Goal: Task Accomplishment & Management: Manage account settings

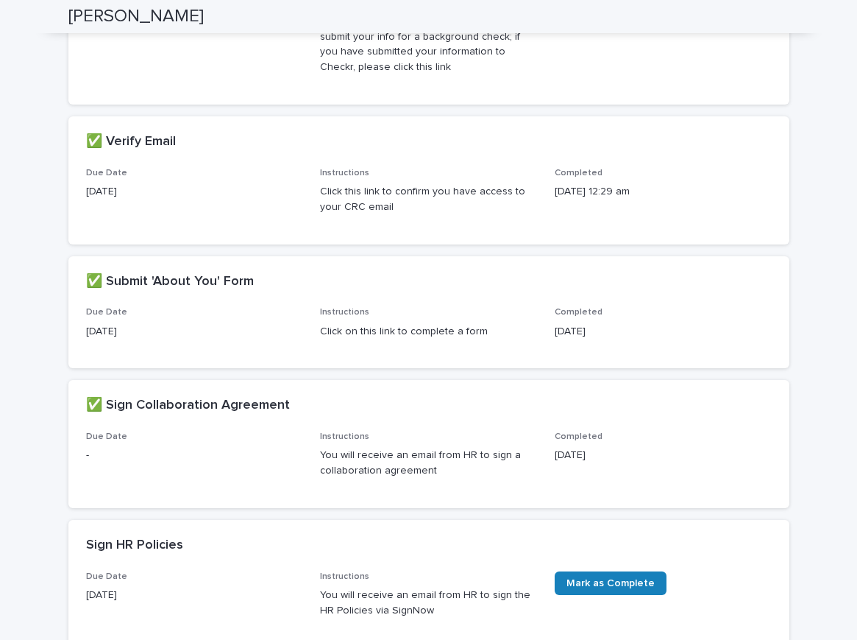
scroll to position [509, 0]
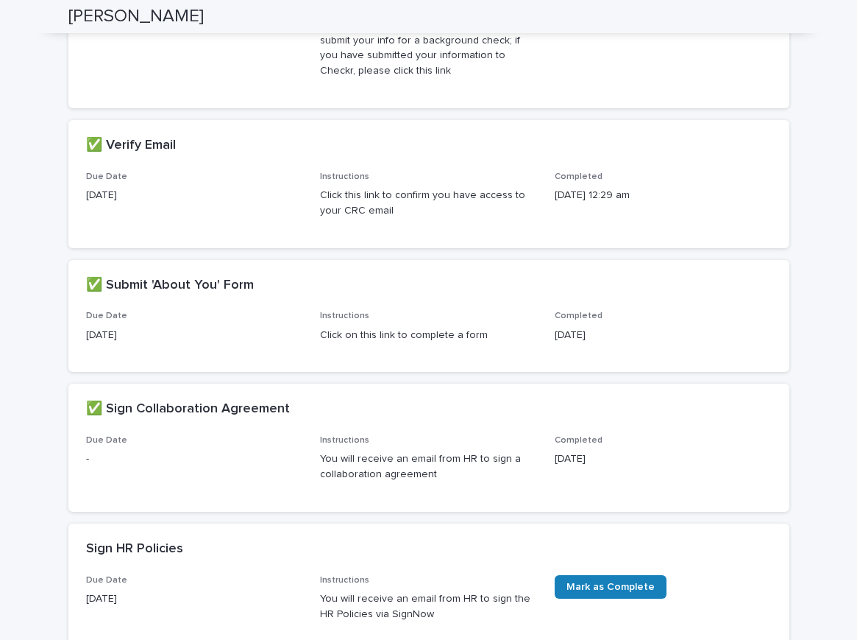
click at [450, 343] on p "Click on this link to complete a form" at bounding box center [428, 334] width 217 height 15
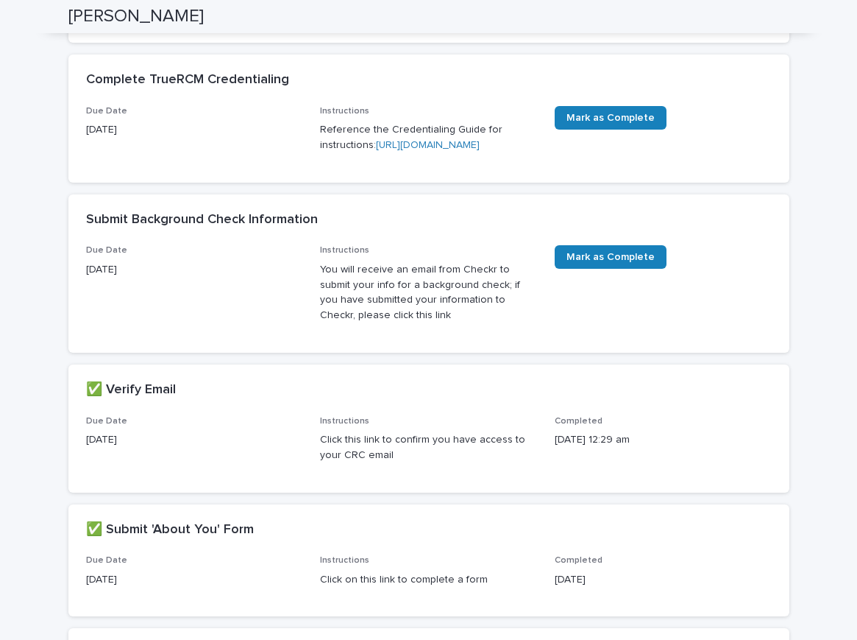
scroll to position [254, 0]
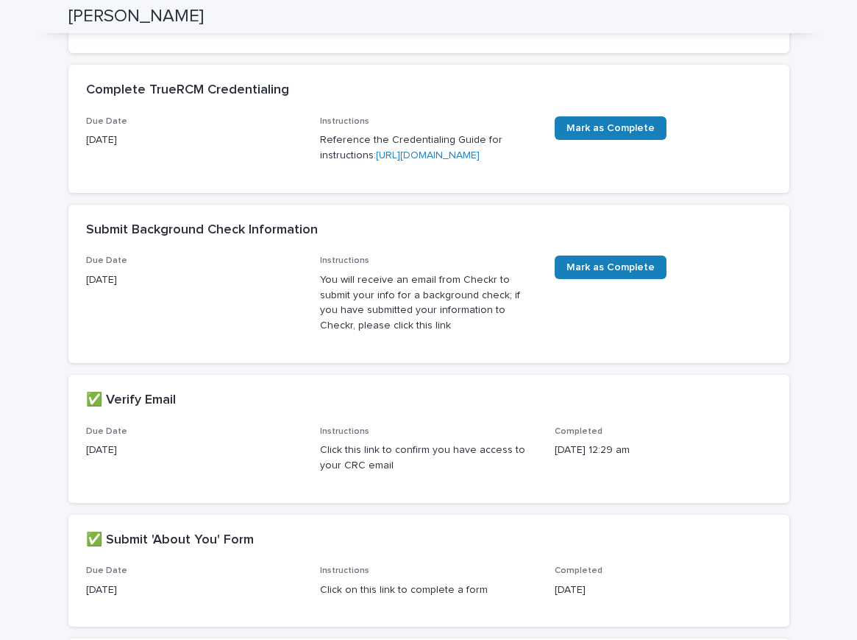
click at [431, 163] on p "Reference the Credentialing Guide for instructions: [URL][DOMAIN_NAME]" at bounding box center [428, 147] width 217 height 31
click at [391, 160] on link "[URL][DOMAIN_NAME]" at bounding box center [428, 155] width 104 height 10
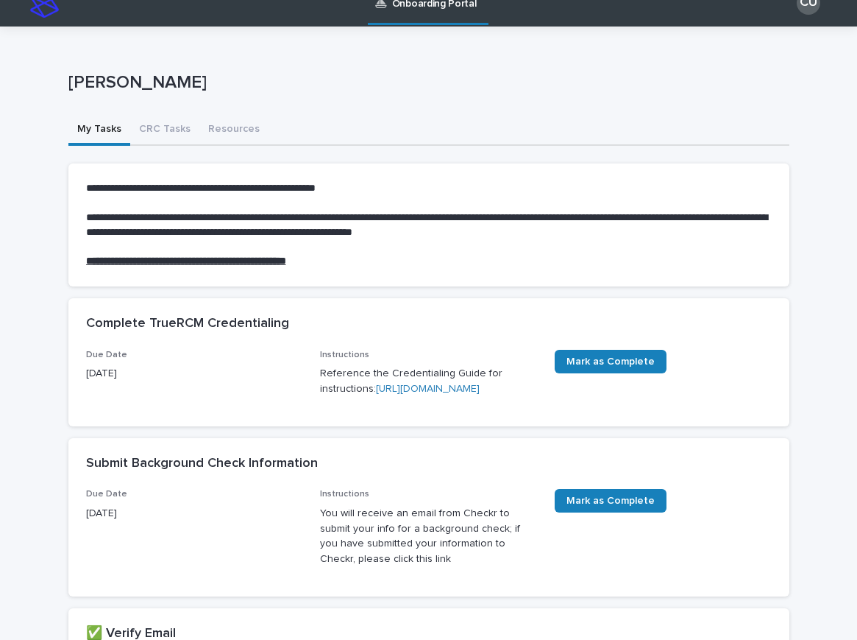
scroll to position [0, 0]
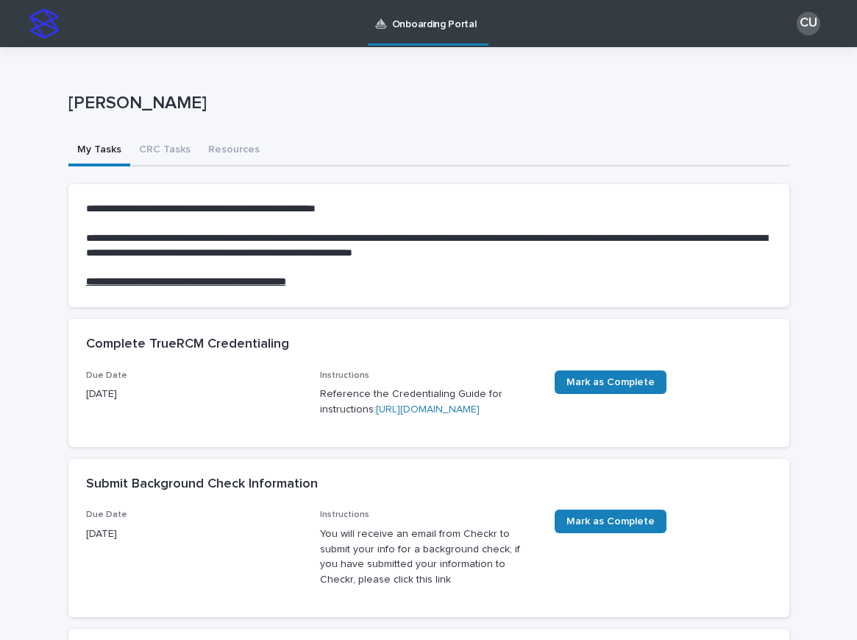
click at [804, 20] on div "CU" at bounding box center [809, 24] width 24 height 24
click at [261, 65] on div "**********" at bounding box center [428, 609] width 721 height 1124
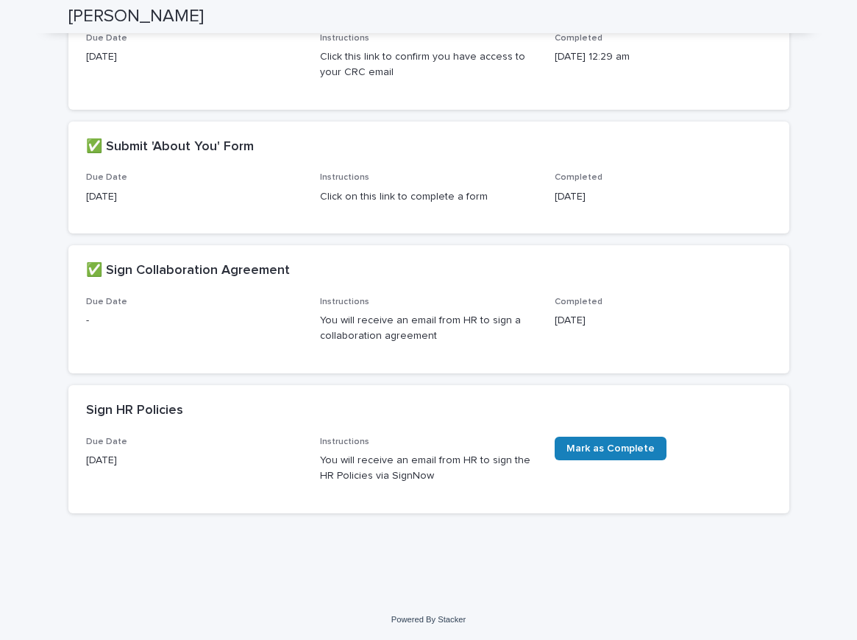
scroll to position [678, 0]
click at [619, 444] on span "Mark as Complete" at bounding box center [611, 448] width 88 height 10
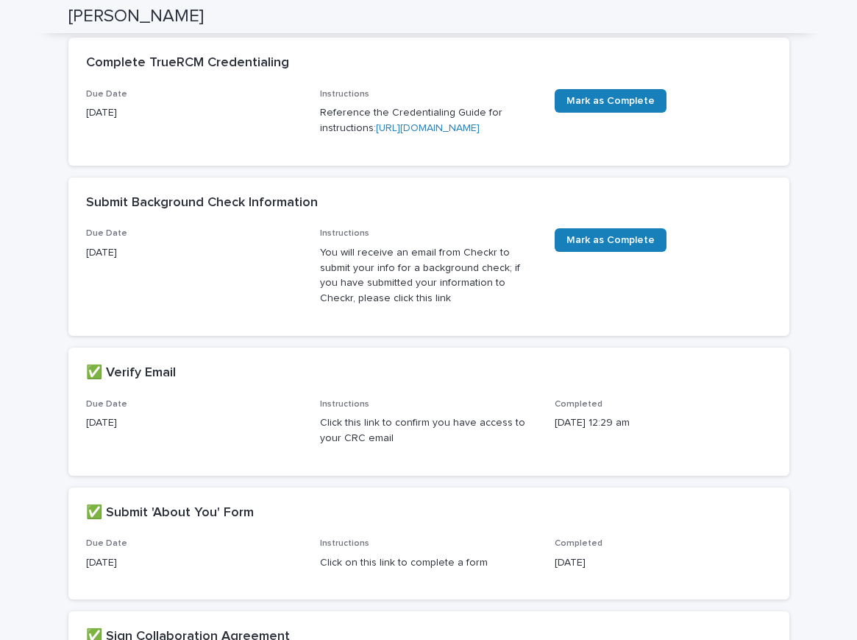
scroll to position [248, 0]
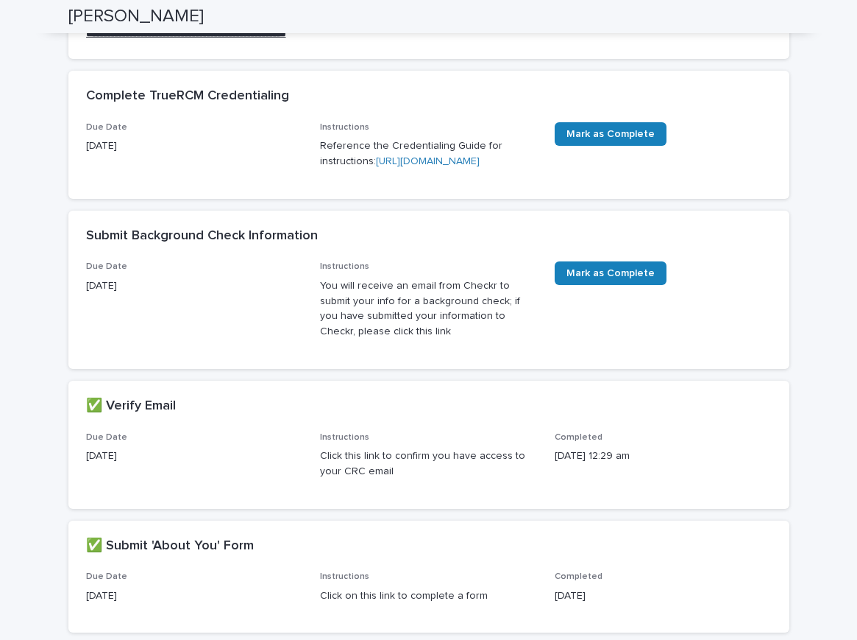
click at [363, 339] on p "You will receive an email from Checkr to submit your info for a background chec…" at bounding box center [428, 308] width 217 height 61
click at [351, 332] on p "You will receive an email from Checkr to submit your info for a background chec…" at bounding box center [428, 308] width 217 height 61
click at [366, 153] on p "Reference the Credentialing Guide for instructions: [URL][DOMAIN_NAME]" at bounding box center [428, 153] width 217 height 31
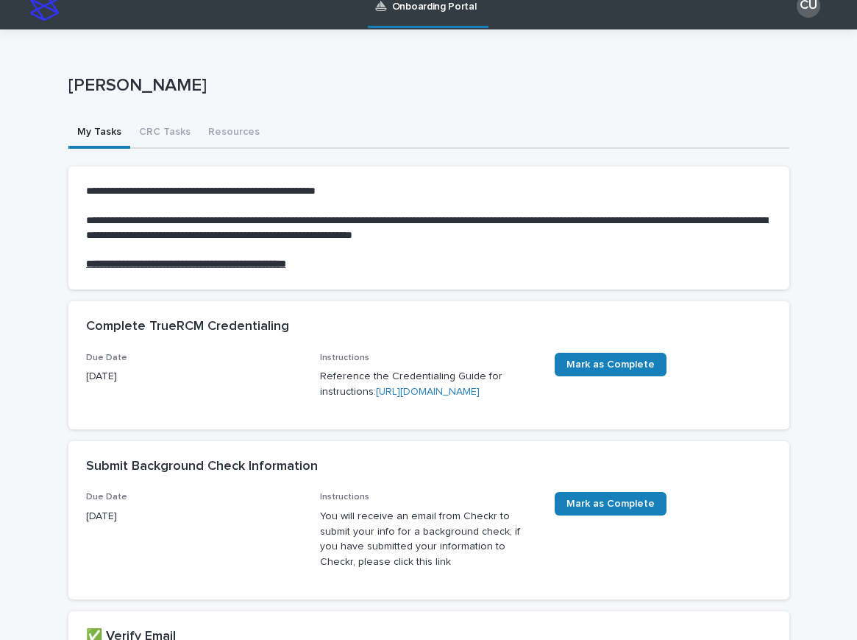
scroll to position [0, 0]
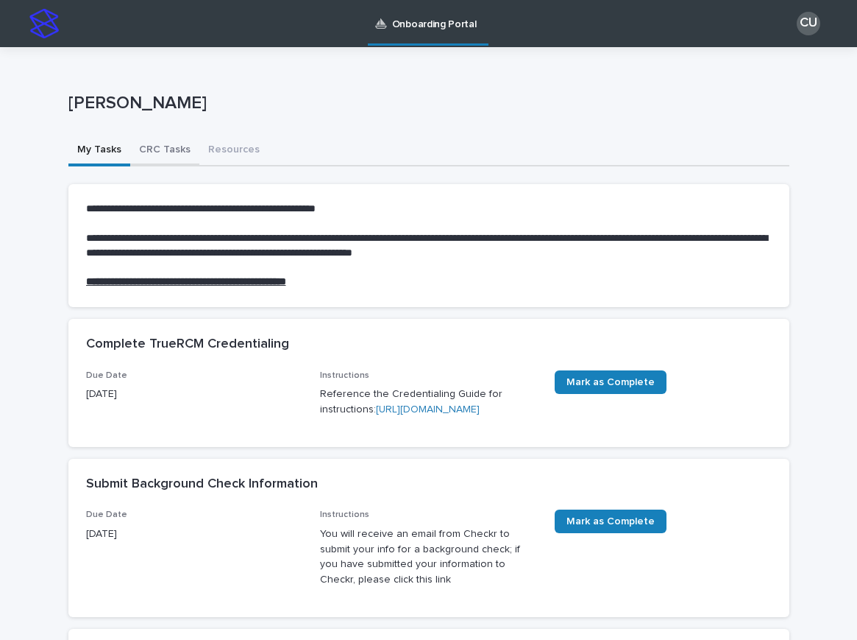
click at [173, 149] on button "CRC Tasks" at bounding box center [164, 150] width 69 height 31
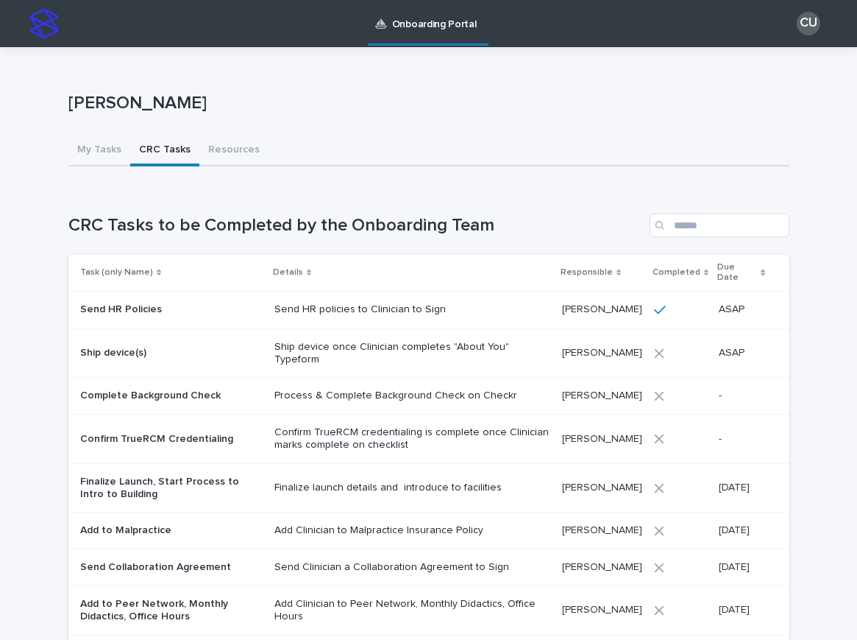
click at [301, 303] on p "Send HR policies to Clinician to Sign" at bounding box center [412, 309] width 276 height 13
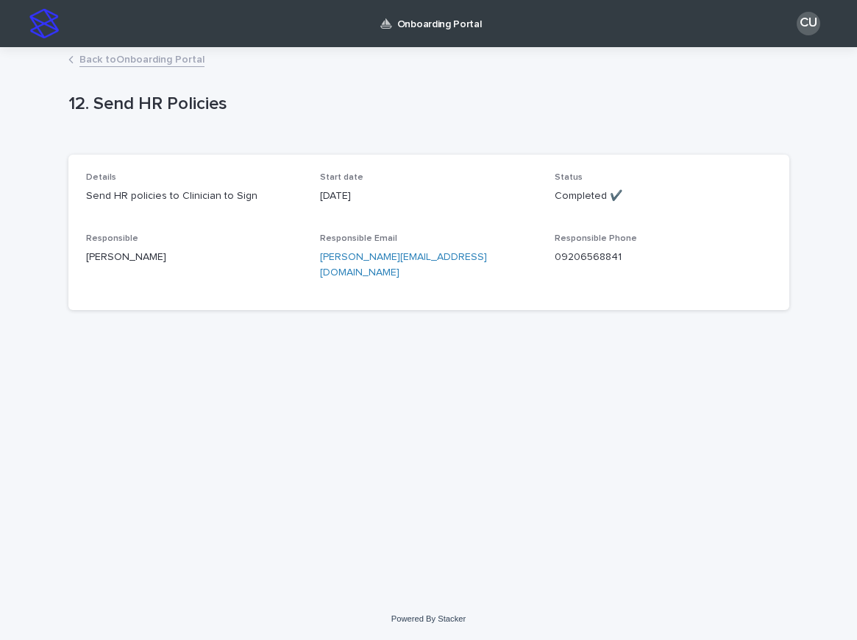
click at [76, 60] on div "Back to Onboarding Portal" at bounding box center [429, 60] width 736 height 21
click at [73, 61] on icon at bounding box center [70, 59] width 5 height 7
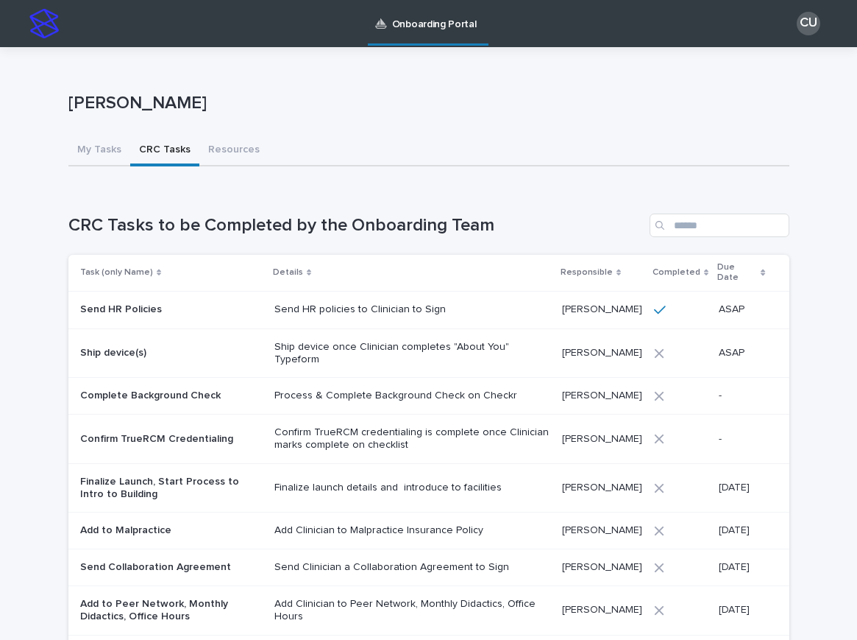
click at [373, 348] on p "Ship device once Clinician completes "About You" Typeform" at bounding box center [412, 353] width 276 height 25
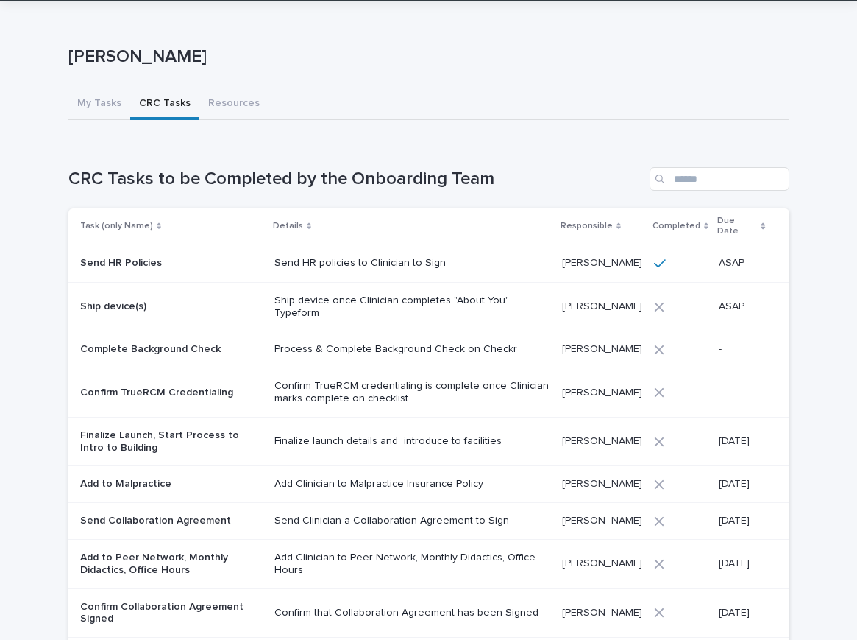
scroll to position [47, 0]
click at [210, 103] on div "[PERSON_NAME] [PERSON_NAME] Sorry, there was an error saving your record. Pleas…" at bounding box center [428, 399] width 721 height 798
